Goal: Obtain resource: Obtain resource

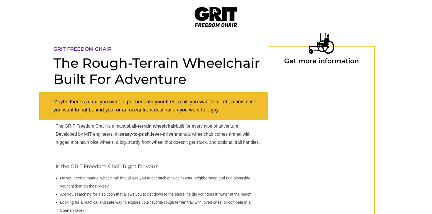
scroll to position [46, 0]
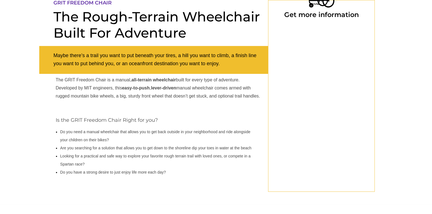
select select "US"
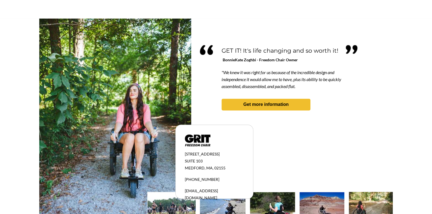
scroll to position [510, 0]
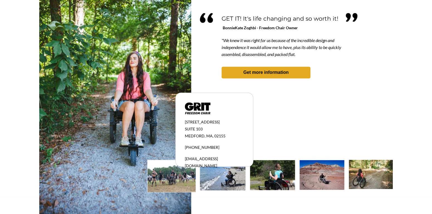
click at [255, 73] on strong "Get more information" at bounding box center [265, 72] width 45 height 5
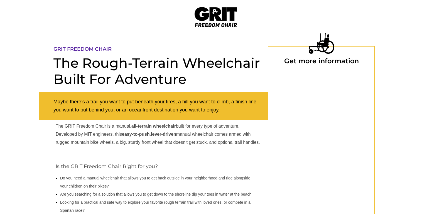
scroll to position [46, 0]
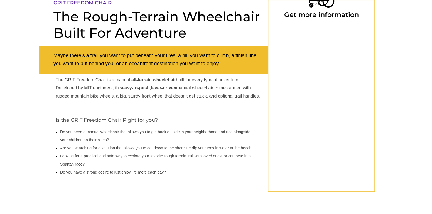
select select "US"
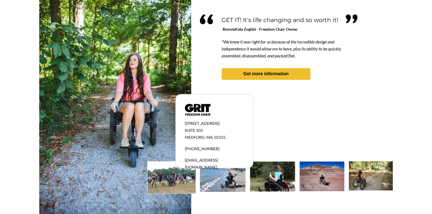
scroll to position [510, 0]
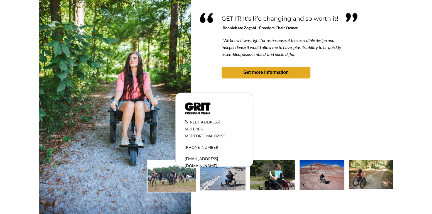
click at [284, 73] on strong "Get more information" at bounding box center [265, 72] width 45 height 5
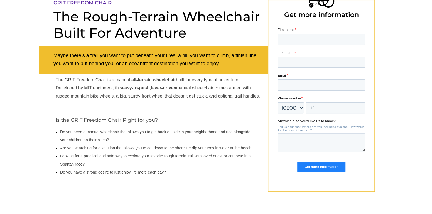
click at [284, 73] on span "Email" at bounding box center [281, 75] width 9 height 4
click at [284, 79] on input "Email *" at bounding box center [321, 84] width 88 height 11
